Goal: Task Accomplishment & Management: Complete application form

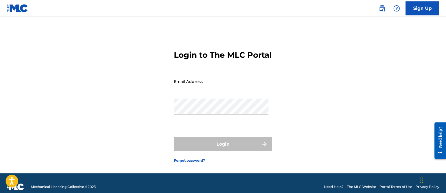
click at [326, 47] on div "Login to The MLC Portal Email Address Password Login Forgot password?" at bounding box center [223, 102] width 392 height 143
click at [208, 89] on input "Email Address" at bounding box center [221, 81] width 95 height 16
type input "[PERSON_NAME][EMAIL_ADDRESS][DOMAIN_NAME]"
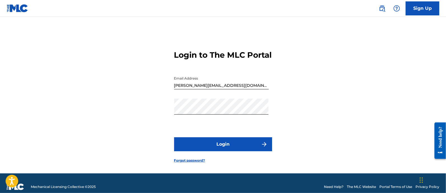
click at [224, 149] on button "Login" at bounding box center [223, 144] width 98 height 14
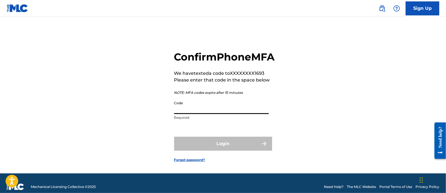
click at [198, 112] on input "Code" at bounding box center [221, 106] width 95 height 16
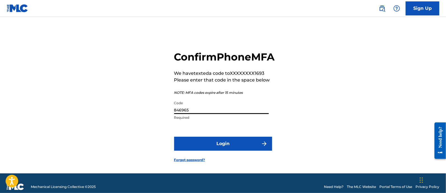
type input "846965"
click at [245, 151] on button "Login" at bounding box center [223, 144] width 98 height 14
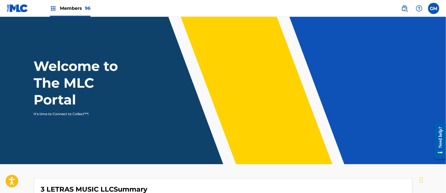
click at [70, 10] on span "Members 96" at bounding box center [75, 8] width 31 height 6
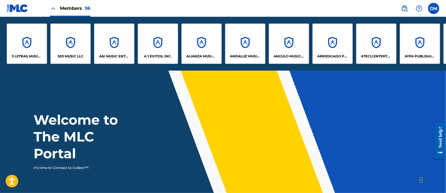
click at [106, 58] on p "A&I MUSIC ENTERTAINMENT, INC" at bounding box center [114, 56] width 31 height 5
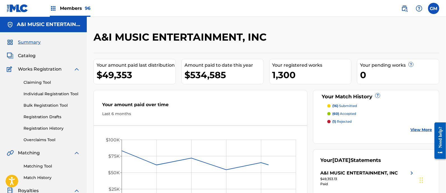
click at [24, 52] on span "Catalog" at bounding box center [27, 55] width 18 height 7
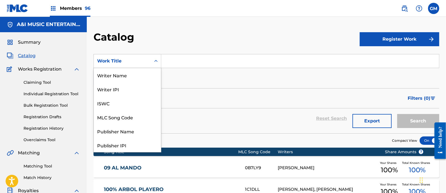
click at [157, 61] on icon "Search Form" at bounding box center [155, 61] width 3 height 2
click at [131, 73] on div "Writer Name" at bounding box center [127, 75] width 67 height 14
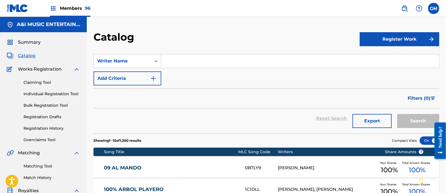
click at [175, 61] on input "Search Form" at bounding box center [300, 60] width 278 height 13
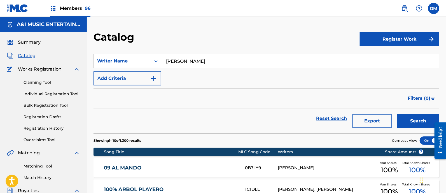
type input "RUBIO LOZOYA"
click at [398, 114] on button "Search" at bounding box center [419, 121] width 42 height 14
click at [75, 5] on span "Members 96" at bounding box center [75, 8] width 31 height 6
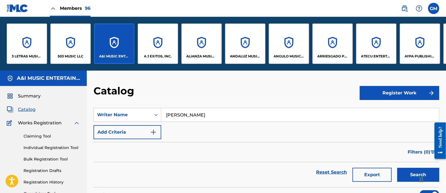
click at [150, 51] on div "A J EXITOS, INC." at bounding box center [158, 44] width 40 height 40
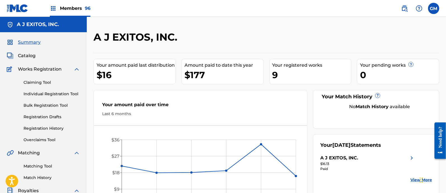
click at [75, 7] on span "Members 96" at bounding box center [75, 8] width 31 height 6
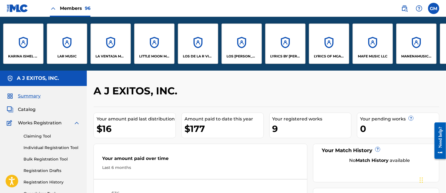
scroll to position [0, 2272]
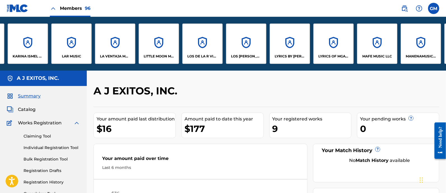
click at [159, 53] on div "LITTLE MOON MUSIC LLC" at bounding box center [159, 44] width 40 height 40
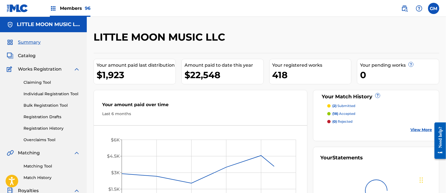
click at [30, 55] on span "Catalog" at bounding box center [27, 55] width 18 height 7
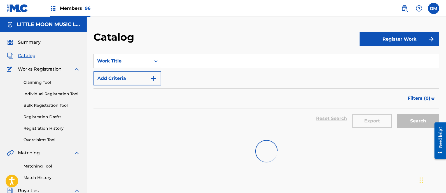
click at [206, 58] on input "Search Form" at bounding box center [300, 60] width 278 height 13
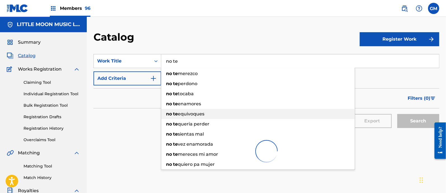
click at [200, 112] on span "equivoques" at bounding box center [191, 113] width 27 height 5
type input "no te equivoques"
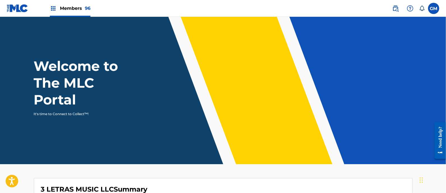
click at [73, 9] on span "Members 96" at bounding box center [75, 8] width 31 height 6
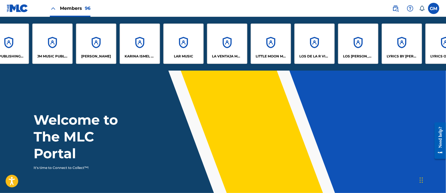
scroll to position [0, 2165]
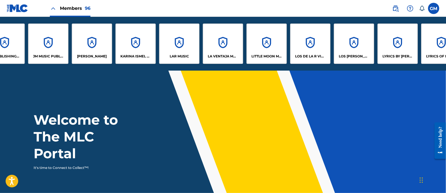
click at [267, 51] on div "LITTLE MOON MUSIC LLC" at bounding box center [267, 44] width 40 height 40
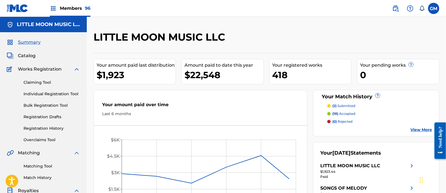
click at [28, 55] on span "Catalog" at bounding box center [27, 55] width 18 height 7
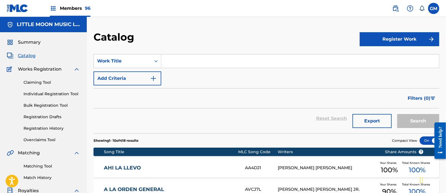
click at [182, 58] on input "Search Form" at bounding box center [300, 60] width 278 height 13
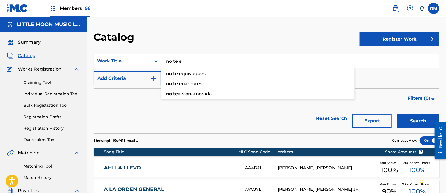
click at [205, 71] on span "quivoques" at bounding box center [194, 73] width 24 height 5
type input "no te equivoques"
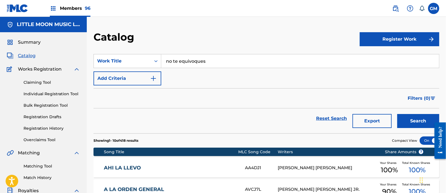
click at [415, 121] on button "Search" at bounding box center [419, 121] width 42 height 14
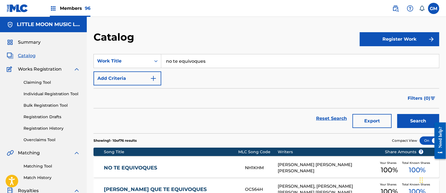
scroll to position [82, 0]
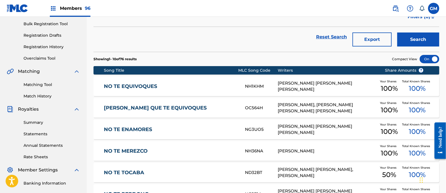
click at [195, 85] on link "NO TE EQUIVOQUES" at bounding box center [171, 86] width 134 height 6
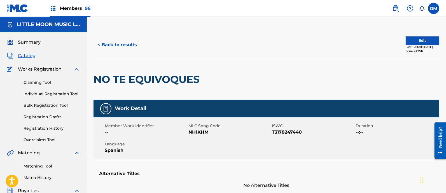
click at [41, 164] on link "Matching Tool" at bounding box center [52, 166] width 57 height 6
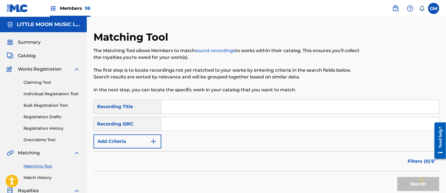
click at [183, 104] on input "Search Form" at bounding box center [300, 106] width 278 height 13
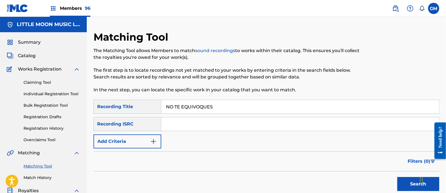
type input "NO TE EQUIVOQUES"
click at [156, 141] on img "Search Form" at bounding box center [153, 141] width 7 height 7
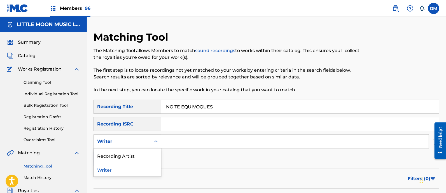
click at [156, 140] on icon "Search Form" at bounding box center [156, 142] width 6 height 6
click at [133, 155] on div "Recording Artist" at bounding box center [127, 156] width 67 height 14
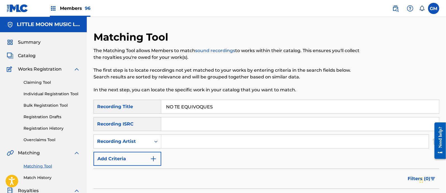
click at [185, 141] on input "Search Form" at bounding box center [295, 141] width 268 height 13
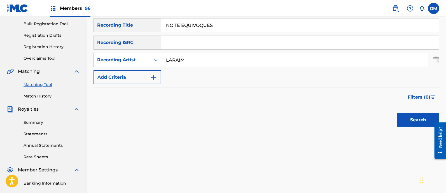
type input "LARAIM"
click at [413, 119] on button "Search" at bounding box center [419, 120] width 42 height 14
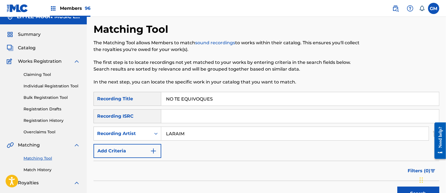
scroll to position [0, 0]
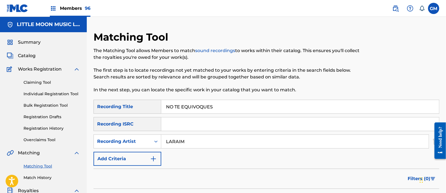
click at [394, 9] on img at bounding box center [396, 8] width 7 height 7
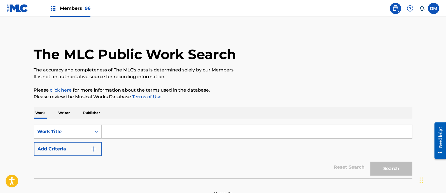
click at [62, 109] on p "Writer" at bounding box center [64, 113] width 15 height 12
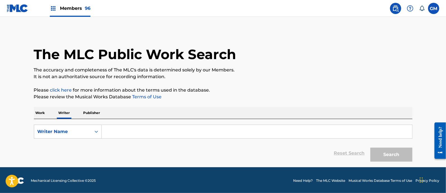
click at [138, 125] on input "Search Form" at bounding box center [257, 131] width 311 height 13
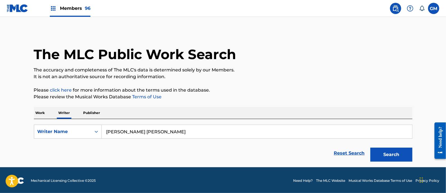
click at [371, 148] on button "Search" at bounding box center [392, 155] width 42 height 14
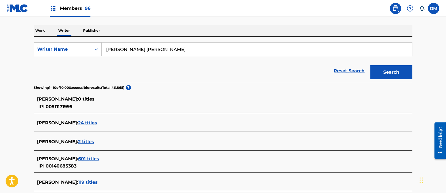
scroll to position [76, 0]
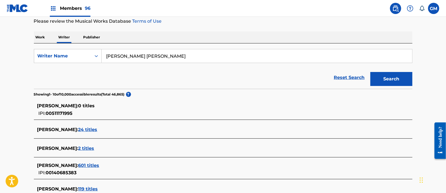
click at [155, 55] on input "[PERSON_NAME] [PERSON_NAME]" at bounding box center [257, 55] width 311 height 13
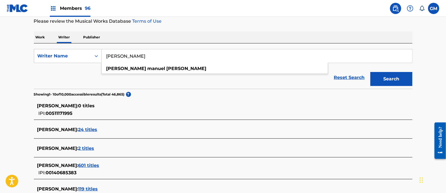
click at [371, 72] on button "Search" at bounding box center [392, 79] width 42 height 14
click at [205, 23] on p "Please review the Musical Works Database Terms of Use" at bounding box center [223, 21] width 379 height 7
click at [179, 57] on input "[PERSON_NAME]" at bounding box center [257, 55] width 311 height 13
type input "[PERSON_NAME] [PERSON_NAME]"
click at [371, 72] on button "Search" at bounding box center [392, 79] width 42 height 14
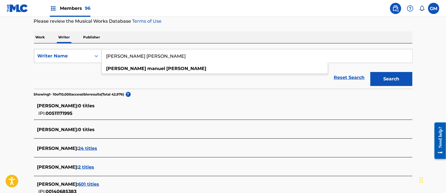
click at [98, 57] on icon "Search Form" at bounding box center [97, 56] width 6 height 6
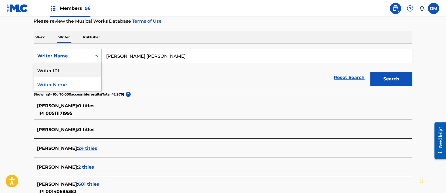
click at [71, 69] on div "Writer IPI" at bounding box center [67, 70] width 67 height 14
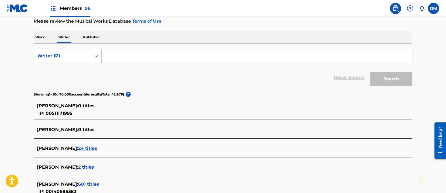
click at [118, 56] on input "Search Form" at bounding box center [257, 55] width 311 height 13
paste input "1184923925"
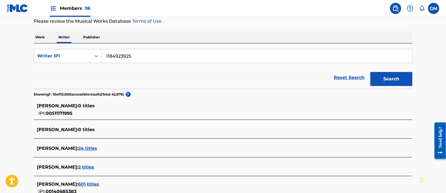
type input "1184923925"
click at [371, 72] on button "Search" at bounding box center [392, 79] width 42 height 14
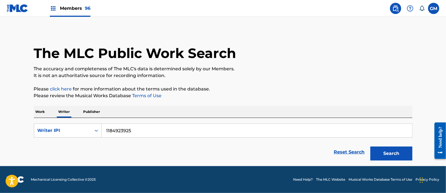
scroll to position [1, 0]
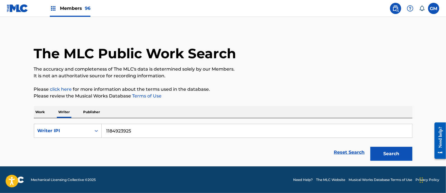
click at [76, 8] on span "Members 96" at bounding box center [75, 8] width 31 height 6
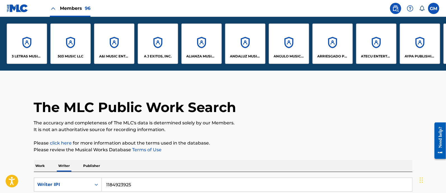
scroll to position [54, 0]
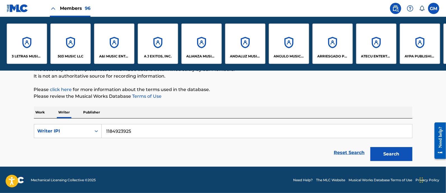
click at [113, 57] on p "A&I MUSIC ENTERTAINMENT, INC" at bounding box center [114, 56] width 31 height 5
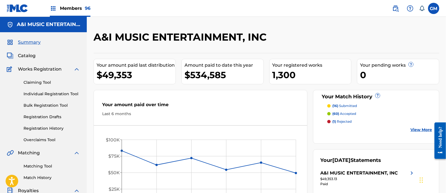
click at [52, 92] on link "Individual Registration Tool" at bounding box center [52, 94] width 57 height 6
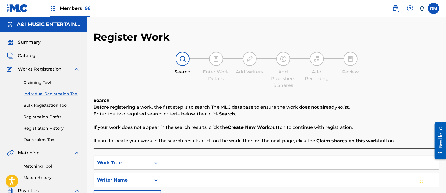
click at [172, 159] on input "Search Form" at bounding box center [300, 162] width 278 height 13
type input "SE ME AGUITO"
click at [199, 180] on input "Search Form" at bounding box center [300, 179] width 278 height 13
type input "[PERSON_NAME] [PERSON_NAME]"
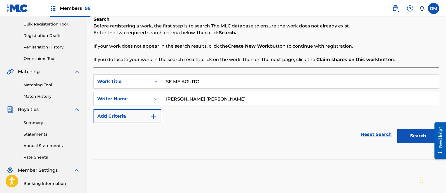
scroll to position [82, 0]
click at [406, 136] on button "Search" at bounding box center [419, 136] width 42 height 14
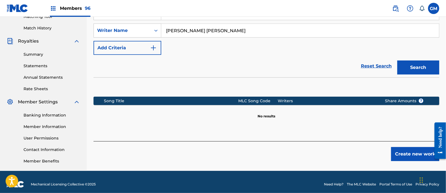
scroll to position [154, 0]
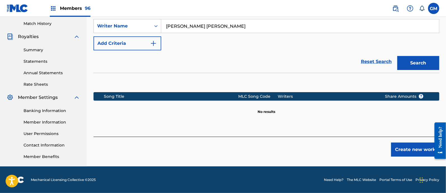
click at [408, 150] on button "Create new work" at bounding box center [415, 150] width 48 height 14
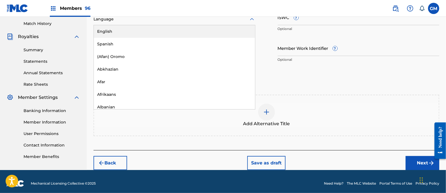
click at [111, 20] on div at bounding box center [175, 19] width 162 height 7
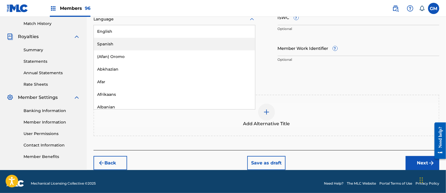
click at [113, 43] on div "Spanish" at bounding box center [174, 44] width 161 height 13
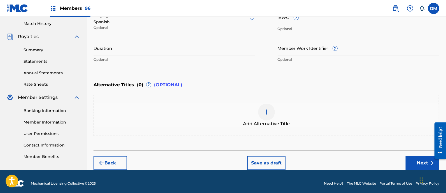
click at [267, 113] on img at bounding box center [266, 112] width 7 height 7
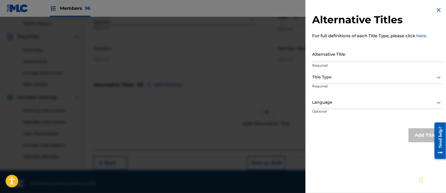
click at [335, 57] on input "Alternative Title" at bounding box center [377, 54] width 130 height 16
click at [369, 57] on input "SE ME AG¨¨¨¨¨¨¨¨¨¨¨¨¨¨¨¨ü" at bounding box center [377, 54] width 130 height 16
click at [338, 76] on div at bounding box center [377, 77] width 130 height 7
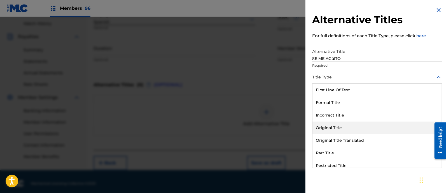
scroll to position [54, 0]
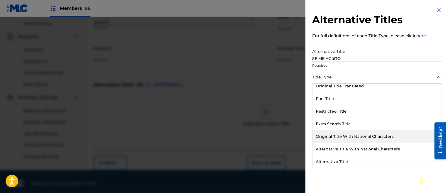
click at [356, 136] on div "Original Title With National Characters" at bounding box center [377, 136] width 129 height 13
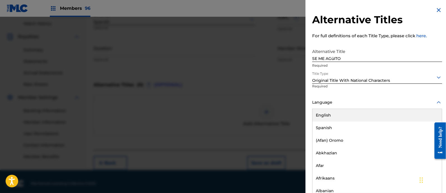
click at [336, 104] on div at bounding box center [377, 102] width 130 height 7
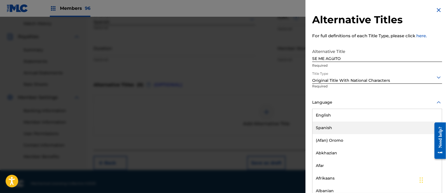
click at [331, 124] on div "Spanish" at bounding box center [377, 128] width 129 height 13
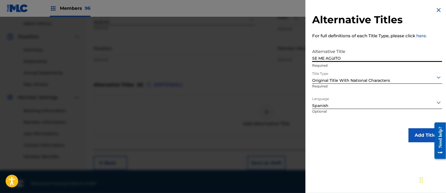
drag, startPoint x: 342, startPoint y: 60, endPoint x: 311, endPoint y: 60, distance: 31.7
click at [311, 60] on div "Alternative Titles For full definitions of each Title Type, please click here. …" at bounding box center [377, 74] width 143 height 149
paste input "text"
type input "SE ME AGÜITO"
click at [420, 135] on button "Add Title" at bounding box center [426, 135] width 34 height 14
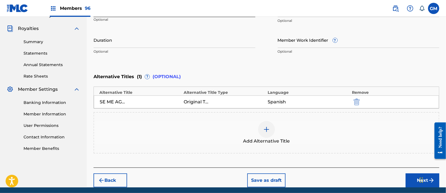
scroll to position [163, 0]
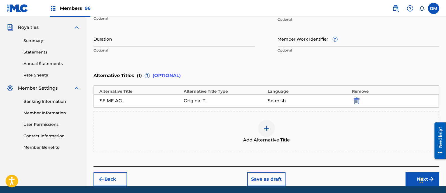
click at [409, 176] on button "Next" at bounding box center [423, 179] width 34 height 14
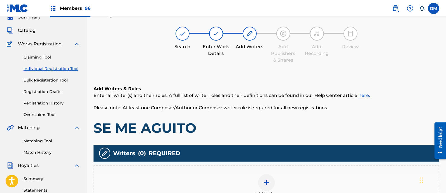
scroll to position [107, 0]
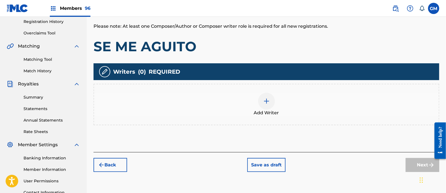
click at [266, 101] on img at bounding box center [266, 101] width 7 height 7
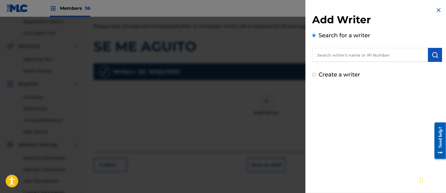
click at [336, 54] on input "text" at bounding box center [370, 55] width 116 height 14
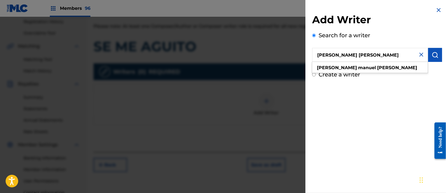
type input "[PERSON_NAME] [PERSON_NAME]"
click at [436, 52] on img "submit" at bounding box center [435, 55] width 7 height 7
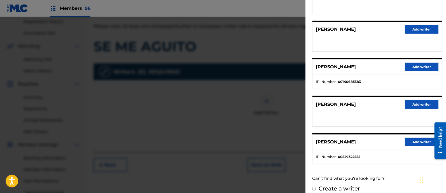
scroll to position [96, 0]
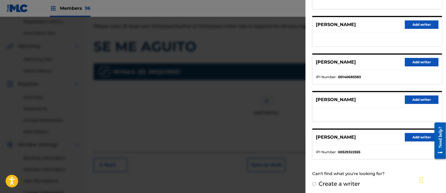
click at [314, 182] on input "Create a writer" at bounding box center [314, 184] width 4 height 4
radio input "false"
radio input "true"
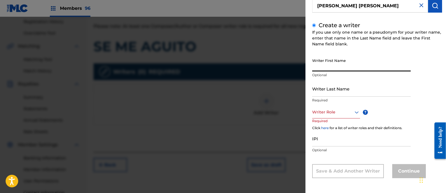
click at [330, 66] on input "Writer First Name" at bounding box center [361, 63] width 99 height 16
paste input "[PERSON_NAME] [PERSON_NAME]"
drag, startPoint x: 356, startPoint y: 67, endPoint x: 299, endPoint y: 67, distance: 57.2
click at [299, 67] on div "Add Writer Search for a writer [PERSON_NAME] [PERSON_NAME] Create a writer If y…" at bounding box center [223, 105] width 446 height 176
type input "[PERSON_NAME]"
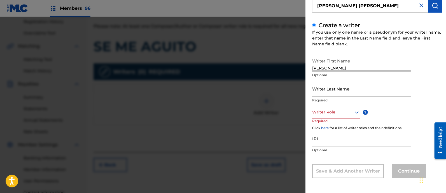
click at [329, 89] on input "Writer Last Name" at bounding box center [361, 89] width 99 height 16
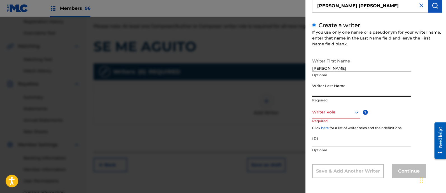
paste input "[PERSON_NAME] [PERSON_NAME]"
drag, startPoint x: 355, startPoint y: 92, endPoint x: 401, endPoint y: 93, distance: 46.3
click at [401, 93] on input "[PERSON_NAME] [PERSON_NAME]" at bounding box center [361, 89] width 99 height 16
type input "[PERSON_NAME]"
click at [324, 113] on div at bounding box center [336, 112] width 48 height 7
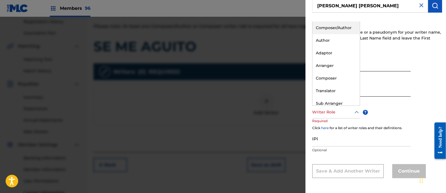
click at [332, 24] on div "Composer/Author" at bounding box center [336, 28] width 47 height 13
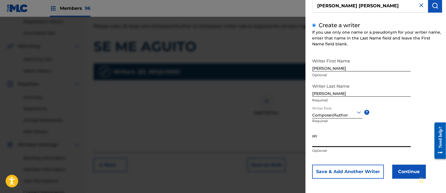
click at [333, 140] on input "IPI" at bounding box center [361, 139] width 99 height 16
paste input "1184923925"
type input "1184923925"
click at [402, 171] on button "Continue" at bounding box center [410, 172] width 34 height 14
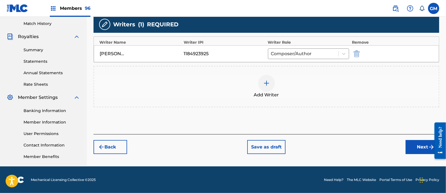
click at [411, 148] on button "Next" at bounding box center [423, 147] width 34 height 14
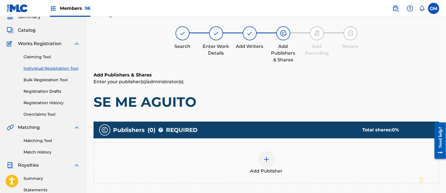
scroll to position [25, 0]
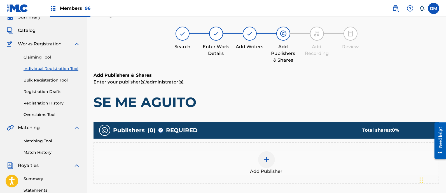
click at [269, 158] on img at bounding box center [266, 159] width 7 height 7
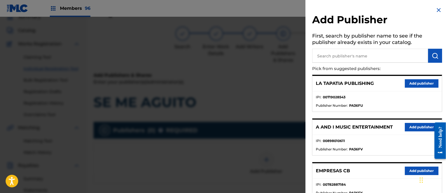
click at [421, 83] on button "Add publisher" at bounding box center [422, 83] width 34 height 8
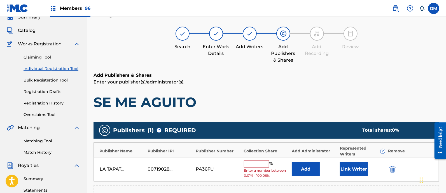
click at [253, 161] on input "text" at bounding box center [256, 163] width 25 height 7
type input "100"
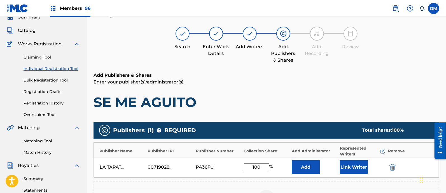
click at [355, 168] on button "Link Writer" at bounding box center [354, 167] width 28 height 14
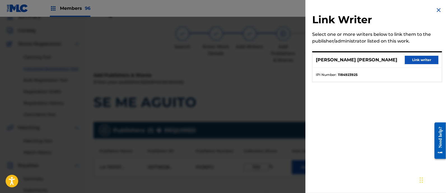
click at [420, 58] on button "Link writer" at bounding box center [422, 60] width 34 height 8
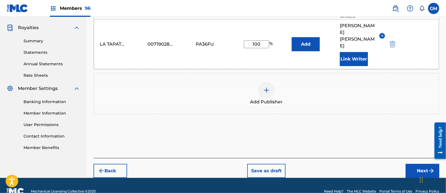
scroll to position [168, 0]
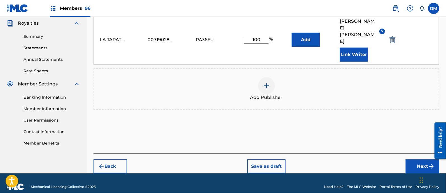
click at [414, 159] on button "Next" at bounding box center [423, 166] width 34 height 14
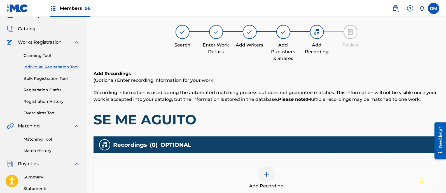
scroll to position [25, 0]
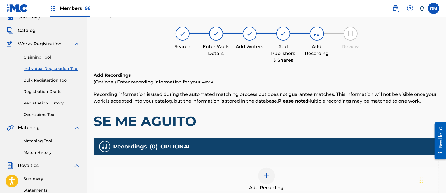
click at [266, 176] on img at bounding box center [266, 176] width 7 height 7
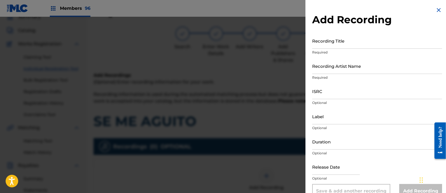
click at [328, 43] on input "Recording Title" at bounding box center [377, 41] width 130 height 16
paste input "SE ME AGUITO ISRC: US3DF2573922"
type input "SE ME AGUITO ISRC: US3DF2573922"
click at [321, 89] on input "ISRC" at bounding box center [377, 91] width 130 height 16
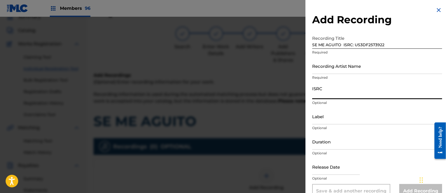
paste input "SE ME AGUITO ISRC: US3DF2573922"
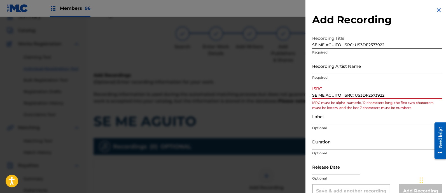
drag, startPoint x: 355, startPoint y: 95, endPoint x: 281, endPoint y: 96, distance: 74.0
click at [281, 96] on div "Add Recording Recording Title SE ME AGUITO ISRC: US3DF2573922 Required Recordin…" at bounding box center [223, 105] width 446 height 176
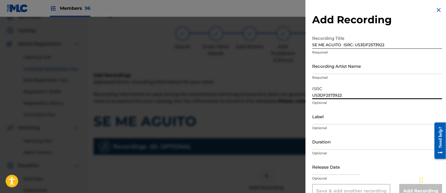
type input "US3DF2573922"
drag, startPoint x: 342, startPoint y: 45, endPoint x: 421, endPoint y: 53, distance: 79.2
click at [421, 53] on div "Recording Title SE ME AGUITO ISRC: US3DF2573922 Required" at bounding box center [377, 45] width 130 height 25
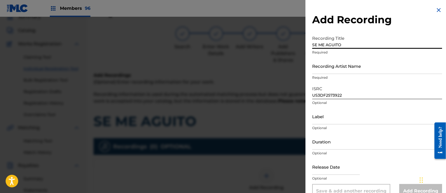
type input "SE ME AGUITO"
click at [322, 67] on input "Recording Artist Name" at bounding box center [377, 66] width 130 height 16
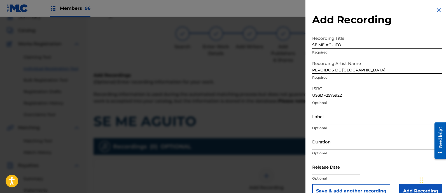
type input "PERDIDOS DE [GEOGRAPHIC_DATA]"
click at [333, 113] on input "Label" at bounding box center [377, 116] width 130 height 16
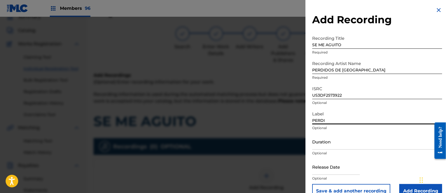
type input "PERDIDOS ENTERPRISE"
click at [331, 169] on input "text" at bounding box center [336, 167] width 48 height 16
select select "7"
select select "2025"
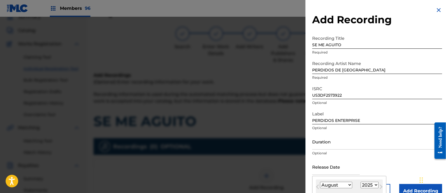
click at [335, 186] on select "January February March April May June July August September October November De…" at bounding box center [336, 185] width 32 height 6
select select "6"
click at [320, 182] on select "January February March April May June July August September October November De…" at bounding box center [336, 185] width 32 height 6
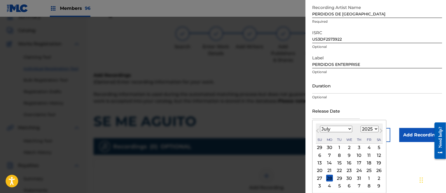
click at [369, 149] on div "4" at bounding box center [369, 147] width 7 height 7
type input "[DATE]"
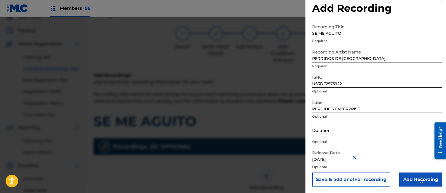
click at [411, 179] on input "Add Recording" at bounding box center [421, 180] width 43 height 14
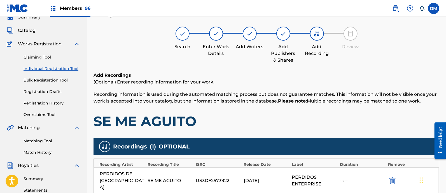
scroll to position [107, 0]
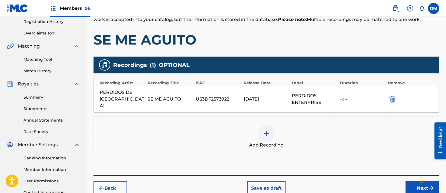
click at [413, 181] on button "Next" at bounding box center [423, 188] width 34 height 14
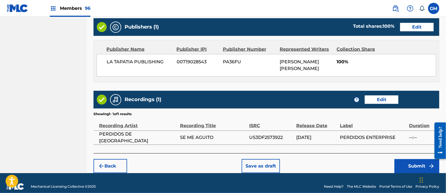
scroll to position [318, 0]
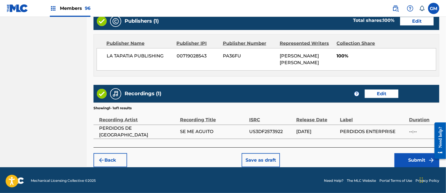
click at [402, 155] on button "Submit" at bounding box center [417, 160] width 45 height 14
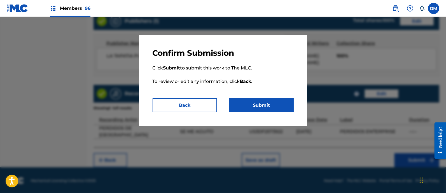
click at [270, 104] on button "Submit" at bounding box center [262, 105] width 64 height 14
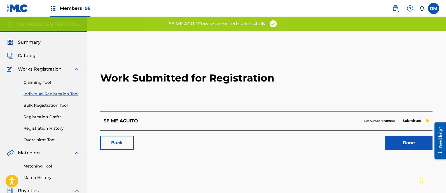
click at [406, 143] on link "Done" at bounding box center [409, 143] width 48 height 14
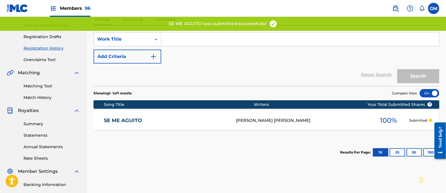
scroll to position [82, 0]
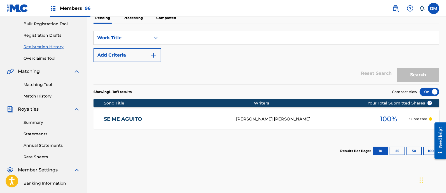
click at [396, 7] on img at bounding box center [396, 8] width 7 height 7
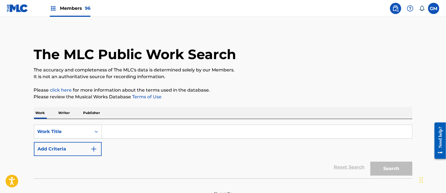
click at [128, 128] on input "Search Form" at bounding box center [257, 131] width 311 height 13
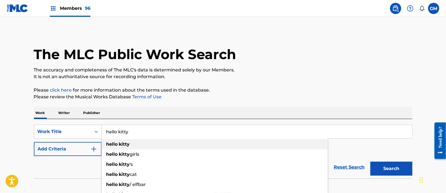
type input "hello kitty"
click at [129, 140] on div "hello kitty" at bounding box center [215, 144] width 226 height 10
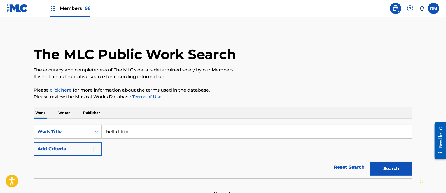
click at [99, 147] on button "Add Criteria" at bounding box center [68, 149] width 68 height 14
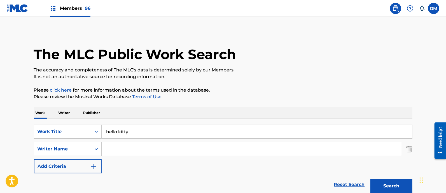
click at [125, 143] on input "Search Form" at bounding box center [252, 148] width 300 height 13
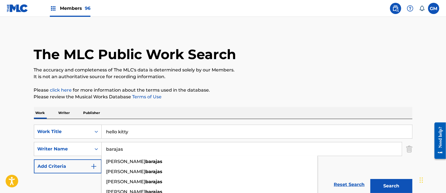
type input "barajas"
click at [371, 179] on button "Search" at bounding box center [392, 186] width 42 height 14
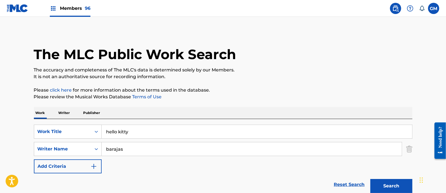
click at [389, 184] on button "Search" at bounding box center [392, 186] width 42 height 14
click at [77, 9] on span "Members 96" at bounding box center [75, 8] width 31 height 6
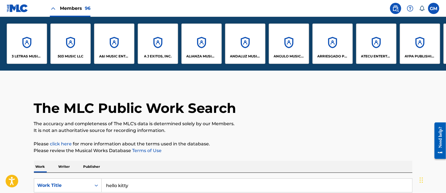
click at [122, 55] on p "A&I MUSIC ENTERTAINMENT, INC" at bounding box center [114, 56] width 31 height 5
